Goal: Task Accomplishment & Management: Manage account settings

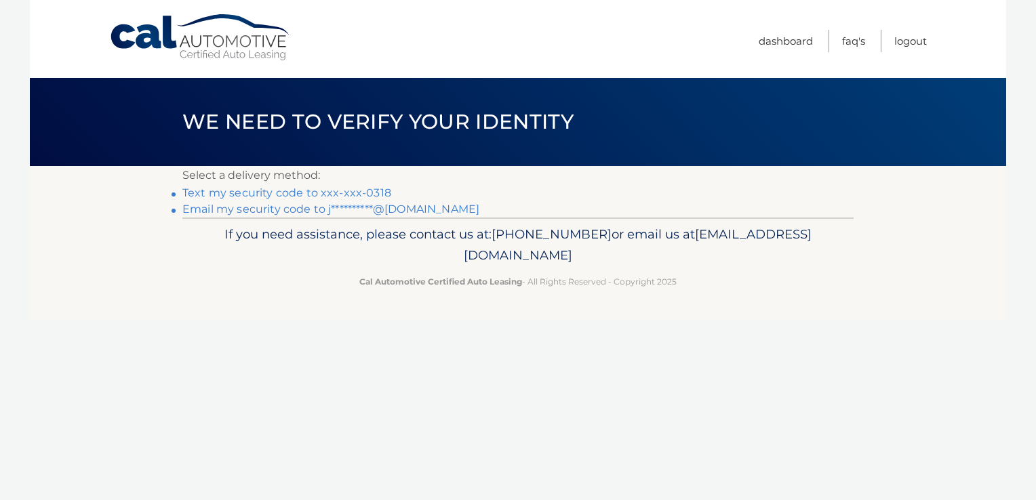
click at [355, 191] on link "Text my security code to xxx-xxx-0318" at bounding box center [286, 192] width 209 height 13
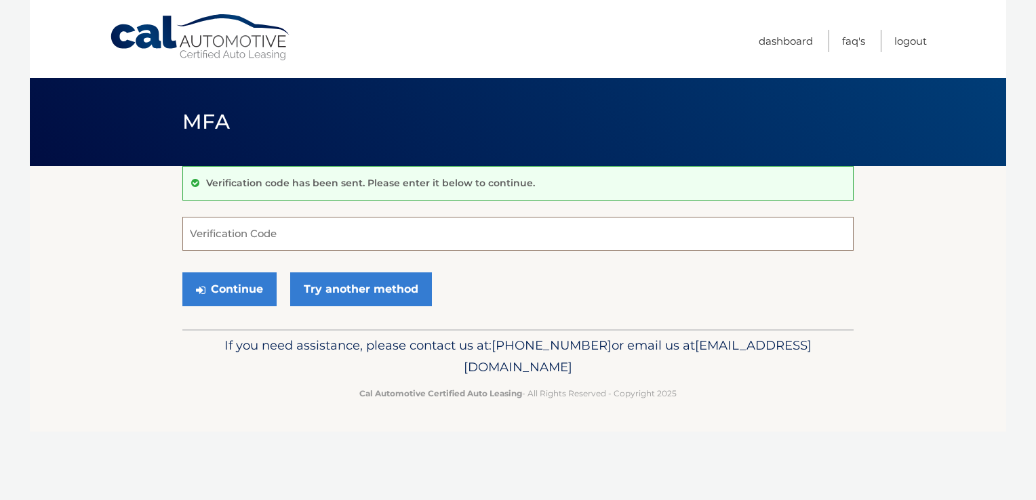
click at [244, 233] on input "Verification Code" at bounding box center [517, 234] width 671 height 34
type input "584831"
click at [222, 286] on button "Continue" at bounding box center [229, 290] width 94 height 34
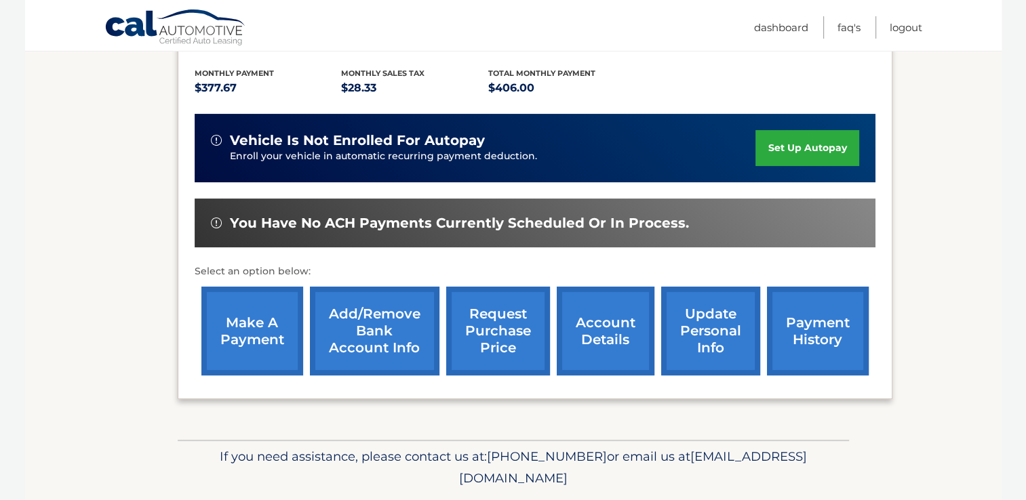
scroll to position [319, 0]
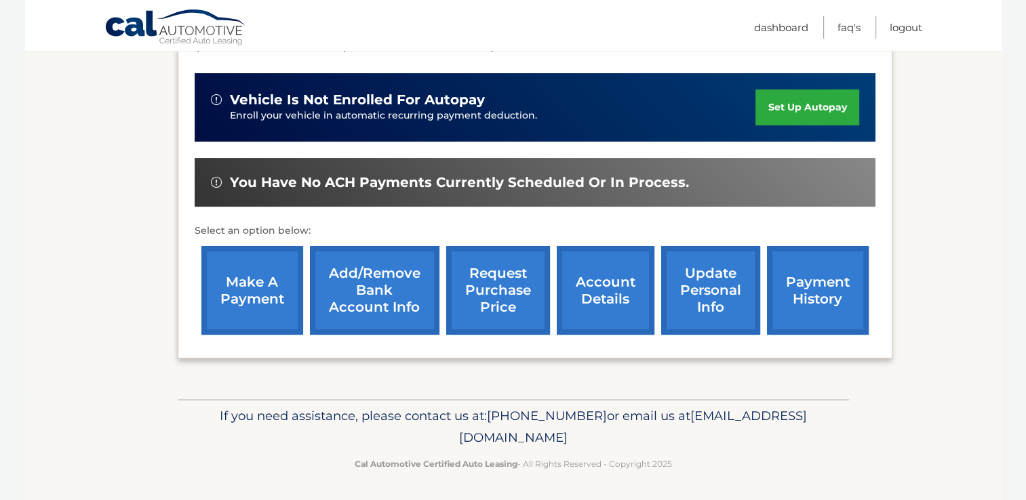
click at [237, 273] on link "make a payment" at bounding box center [252, 290] width 102 height 89
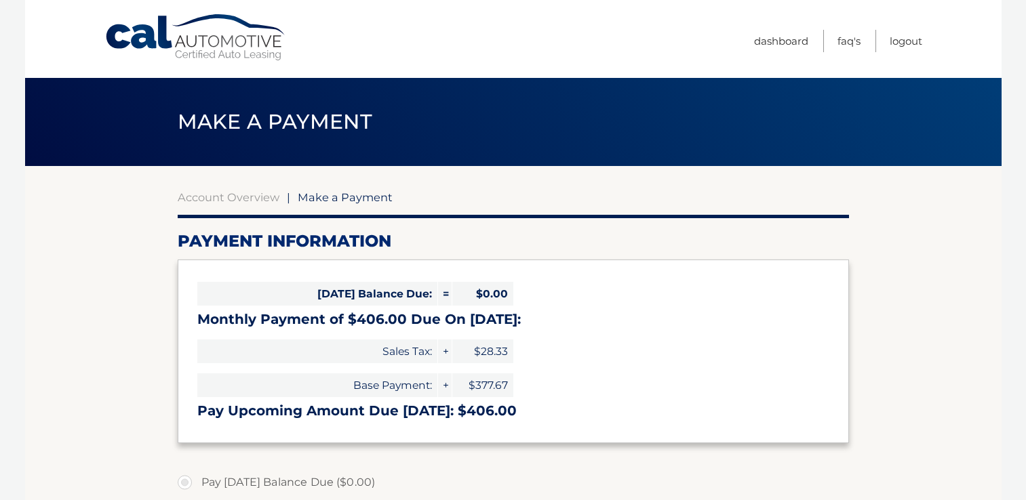
select select "ZWNkMTJiZTUtMTUxYS00OTMzLTg3YTEtMDE3M2RmZDM5ZTVj"
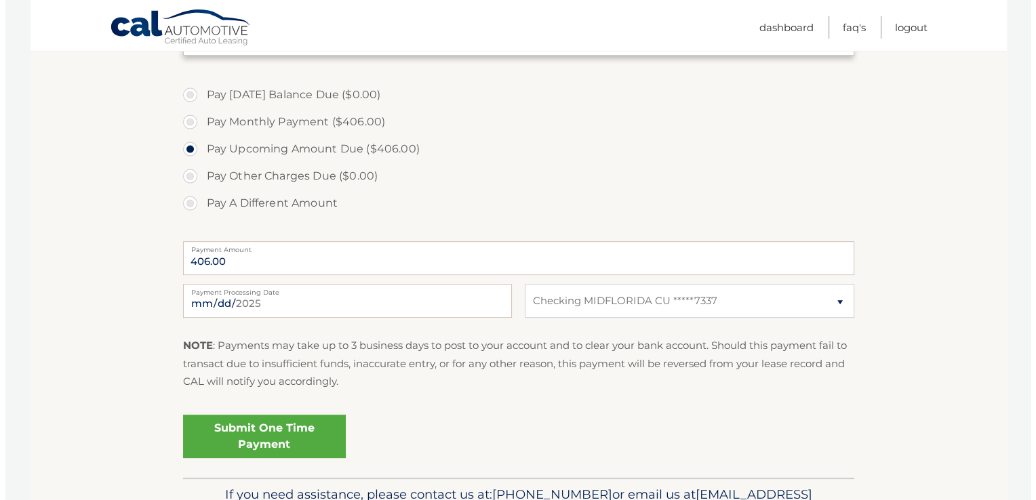
scroll to position [407, 0]
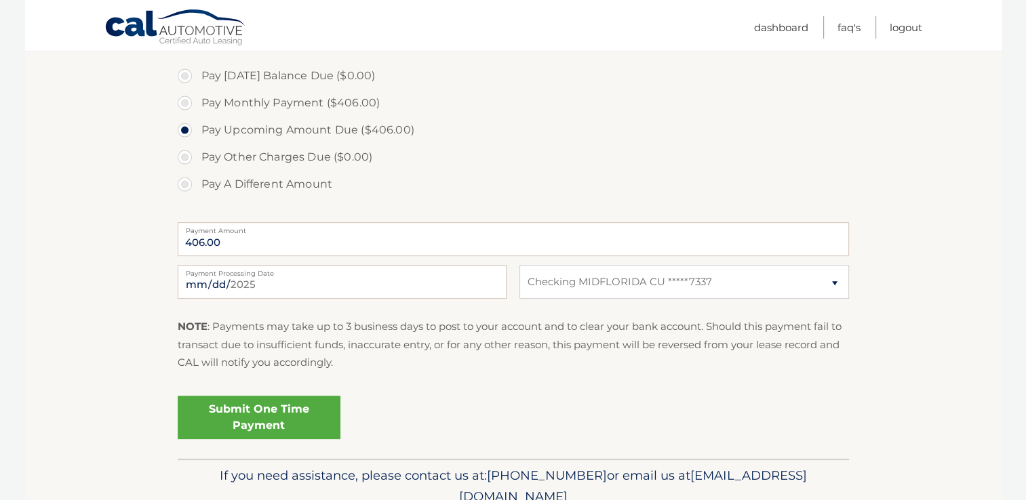
click at [252, 416] on link "Submit One Time Payment" at bounding box center [259, 417] width 163 height 43
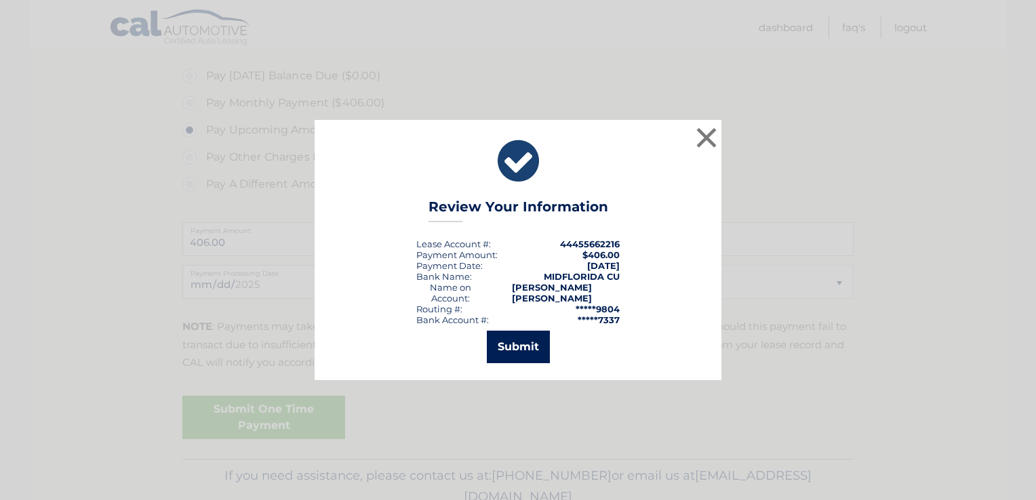
click at [520, 343] on button "Submit" at bounding box center [518, 347] width 63 height 33
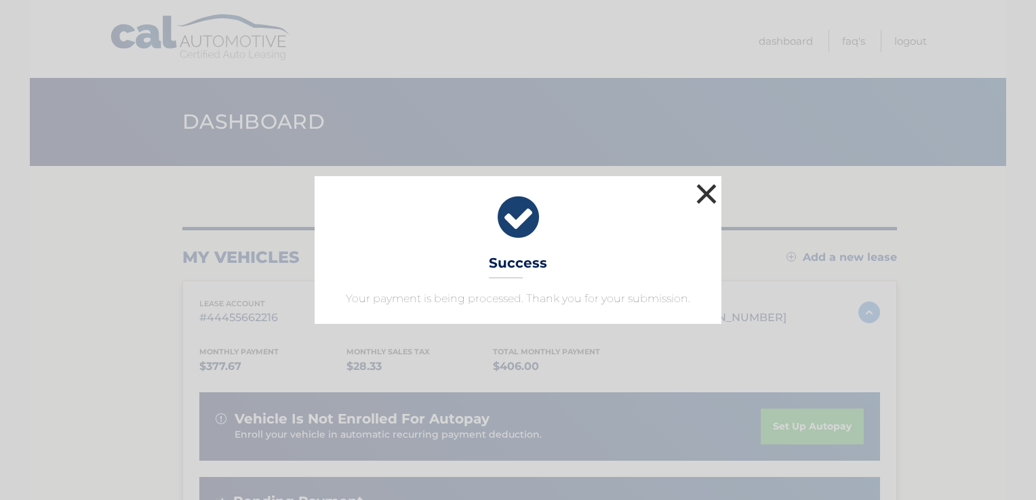
click at [703, 201] on button "×" at bounding box center [706, 193] width 27 height 27
